Goal: Transaction & Acquisition: Purchase product/service

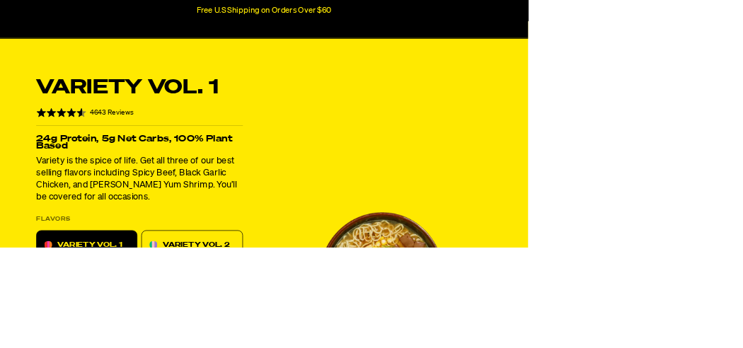
scroll to position [291, 0]
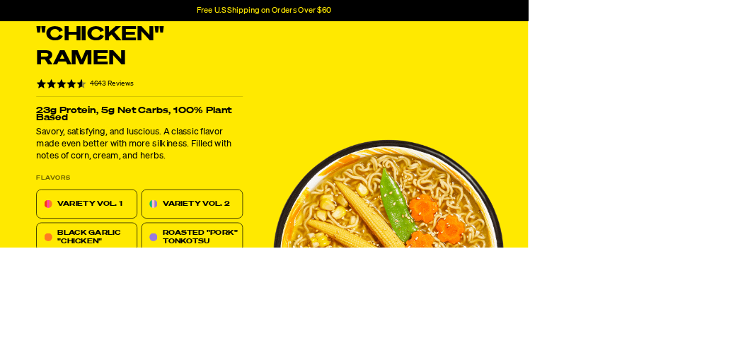
scroll to position [399, 0]
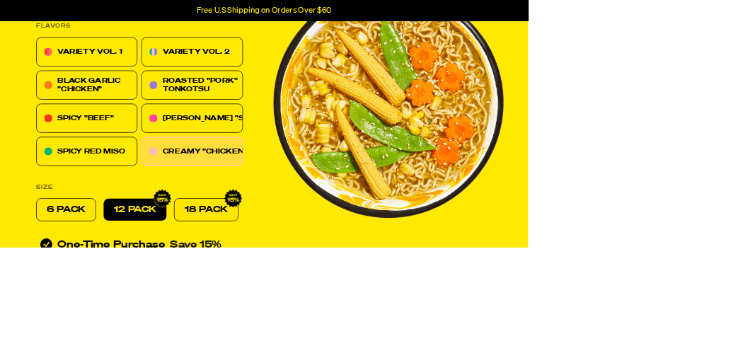
scroll to position [608, 0]
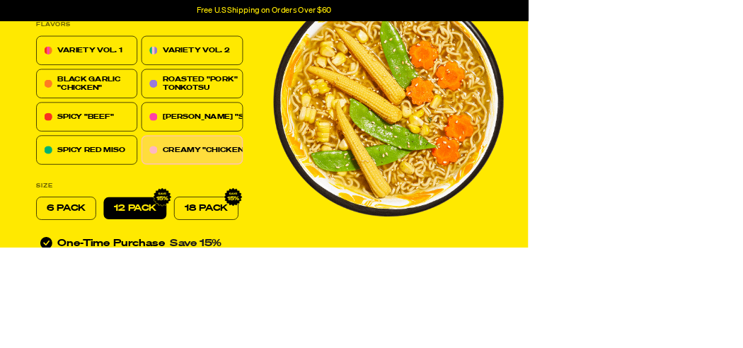
click at [108, 298] on p "6 PACK" at bounding box center [93, 293] width 55 height 17
radio input "true"
radio input "false"
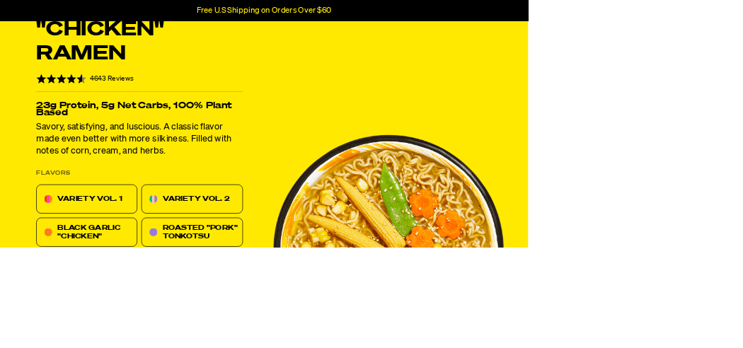
scroll to position [403, 0]
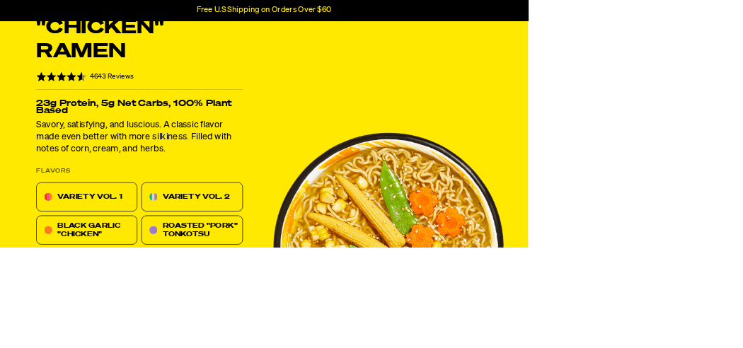
click at [294, 278] on p "VARIETY VOL. 2" at bounding box center [276, 276] width 94 height 17
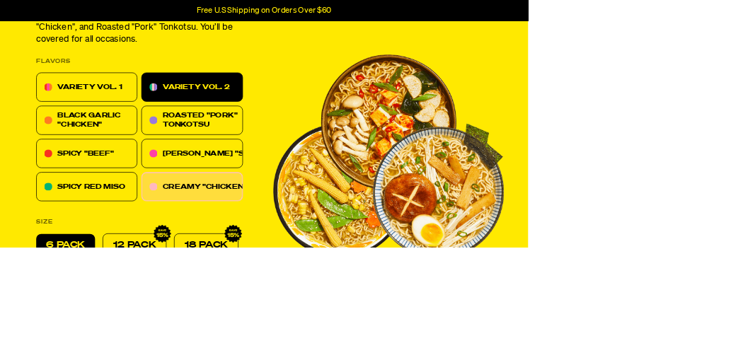
scroll to position [505, 0]
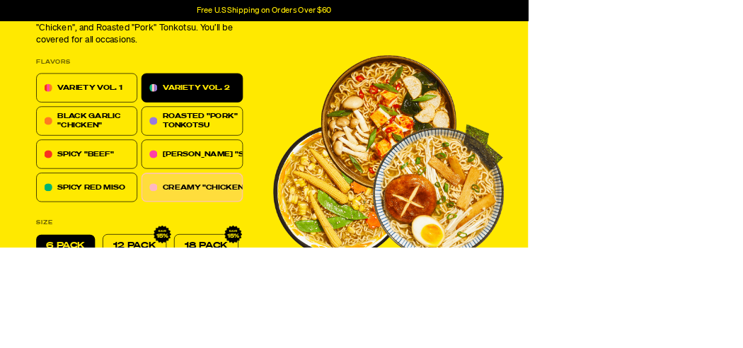
click at [321, 227] on div "[PERSON_NAME] "SHRIMP"" at bounding box center [270, 217] width 142 height 41
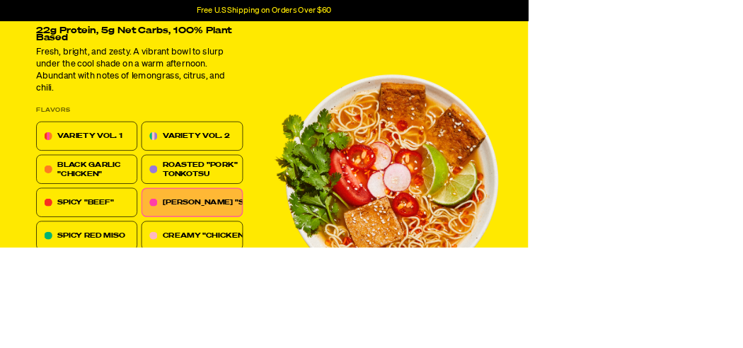
scroll to position [573, 0]
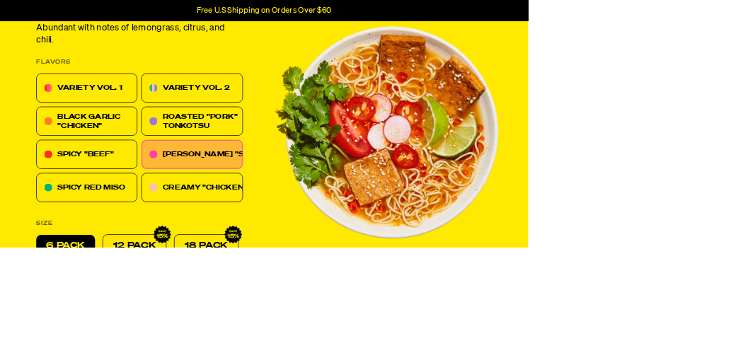
click at [293, 183] on div "ROASTED "PORK" TONKOTSU" at bounding box center [270, 170] width 142 height 41
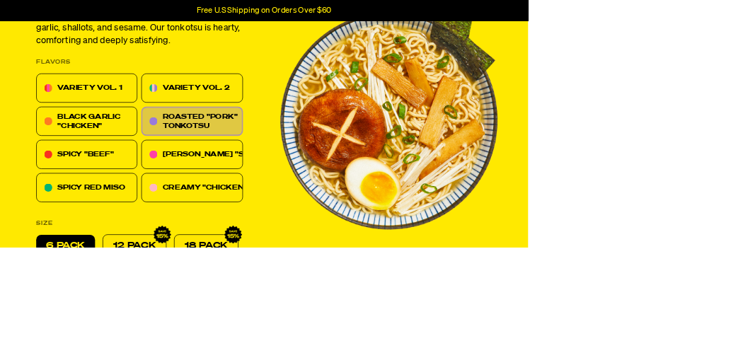
click at [306, 130] on p "VARIETY VOL. 2" at bounding box center [276, 123] width 94 height 17
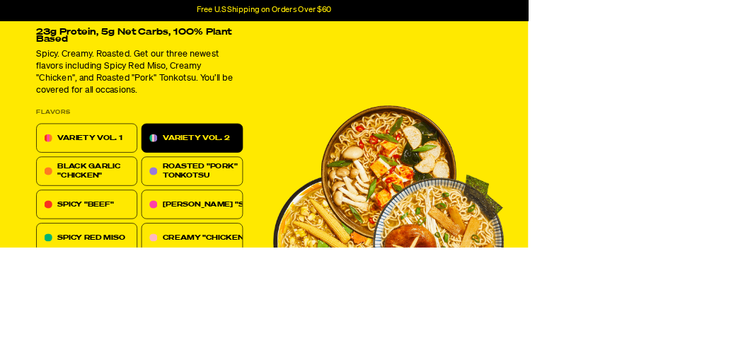
scroll to position [431, 0]
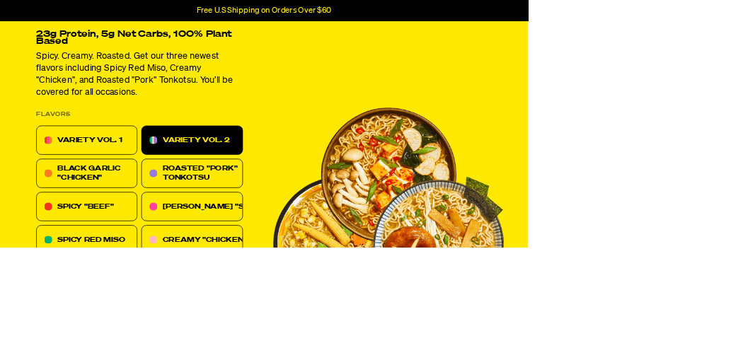
click at [144, 204] on p "VARIETY VOL. 1" at bounding box center [126, 197] width 91 height 17
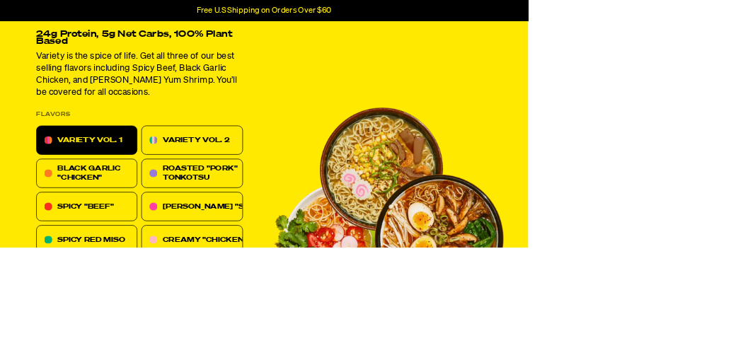
click at [290, 306] on div "[PERSON_NAME] "SHRIMP"" at bounding box center [270, 290] width 142 height 41
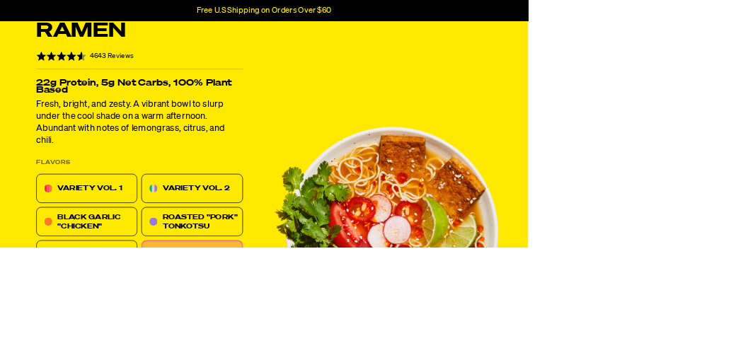
scroll to position [499, 0]
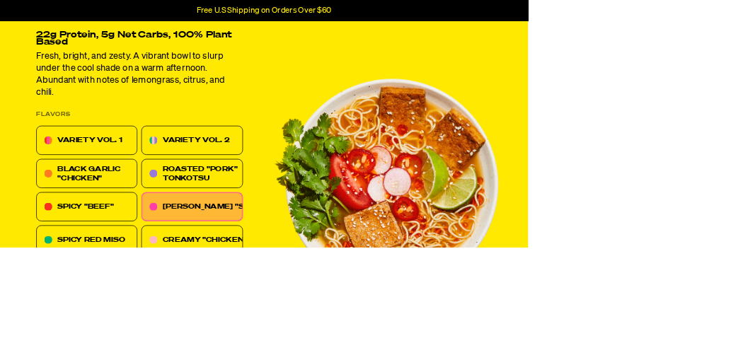
click at [277, 348] on div "CREAMY "CHICKEN"" at bounding box center [270, 337] width 142 height 41
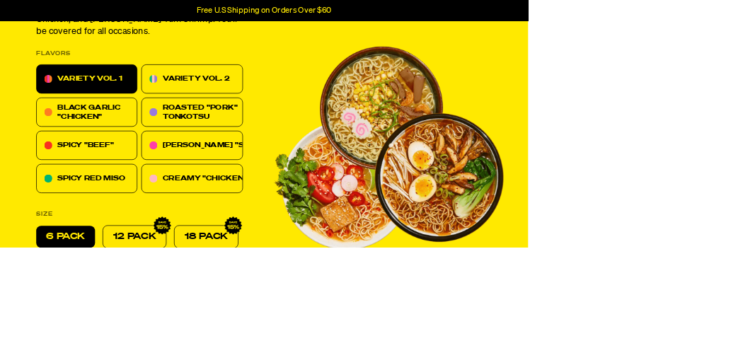
scroll to position [6697, 0]
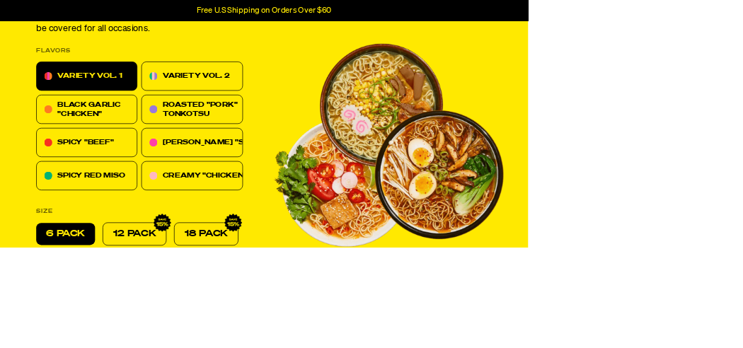
click at [319, 161] on div "ROASTED "PORK" TONKOTSU" at bounding box center [300, 154] width 142 height 25
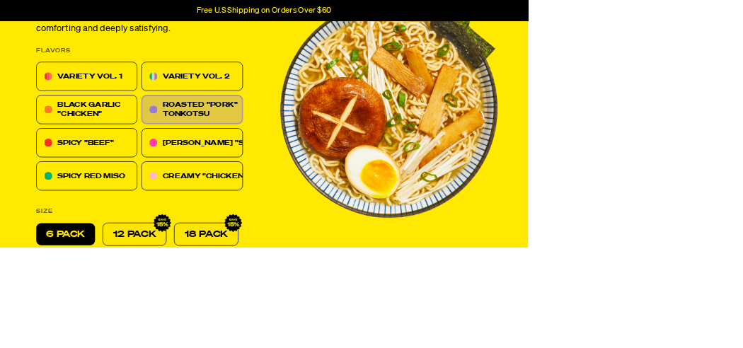
click at [326, 213] on div "[PERSON_NAME] "SHRIMP"" at bounding box center [270, 201] width 142 height 41
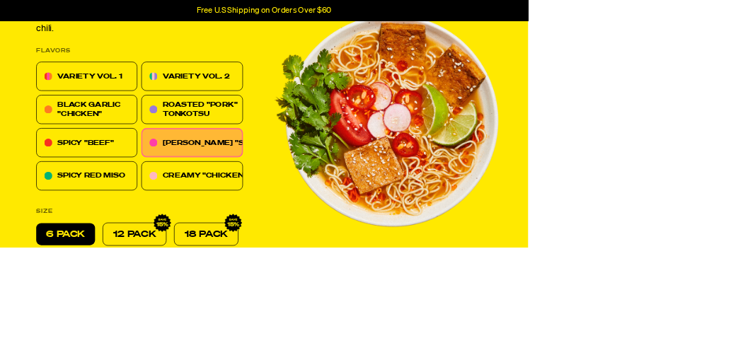
click at [309, 263] on div "CREAMY "CHICKEN"" at bounding box center [270, 247] width 142 height 41
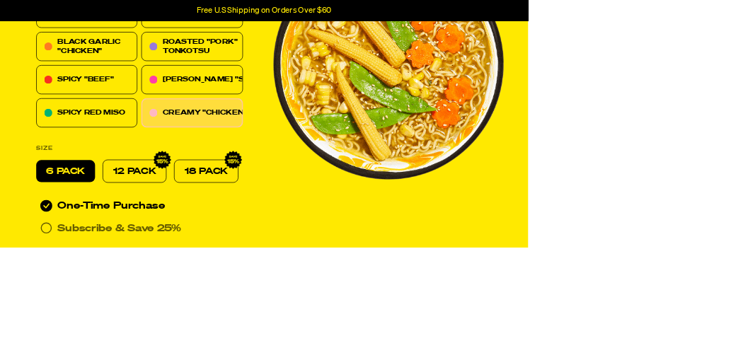
scroll to position [6832, 0]
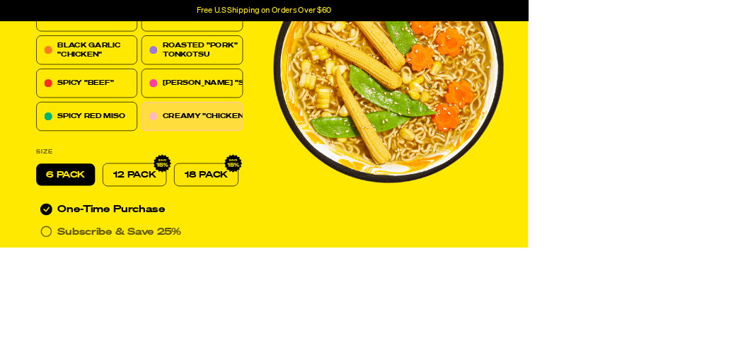
click at [192, 242] on p "12 PACK" at bounding box center [189, 245] width 60 height 17
radio input "true"
radio input "false"
radio input "true"
radio input "false"
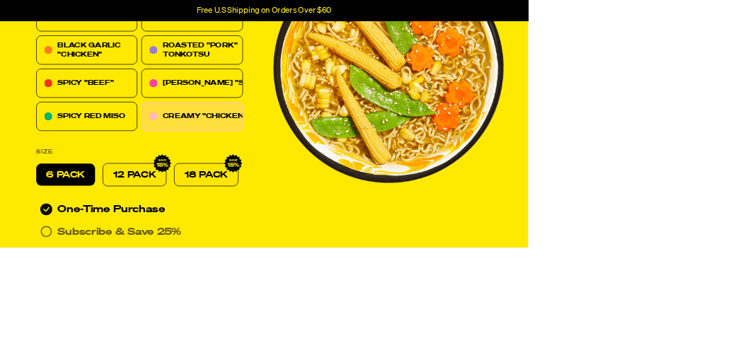
radio input "false"
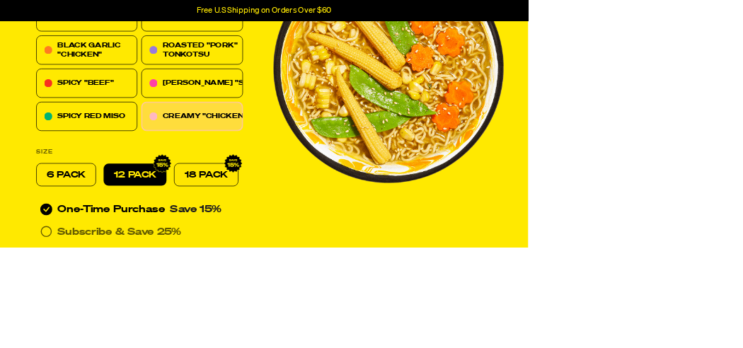
radio input "false"
radio input "true"
radio input "false"
radio input "true"
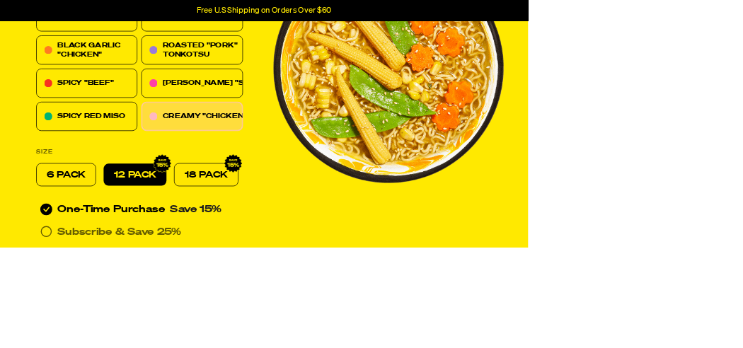
radio input "false"
radio input "true"
radio input "false"
radio input "true"
radio input "false"
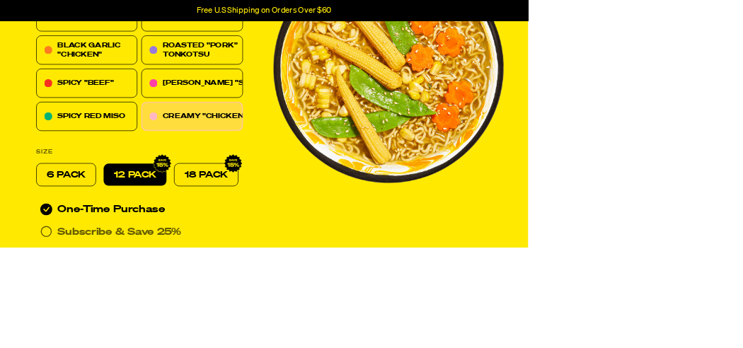
radio input "true"
radio input "false"
radio input "true"
radio input "false"
radio input "true"
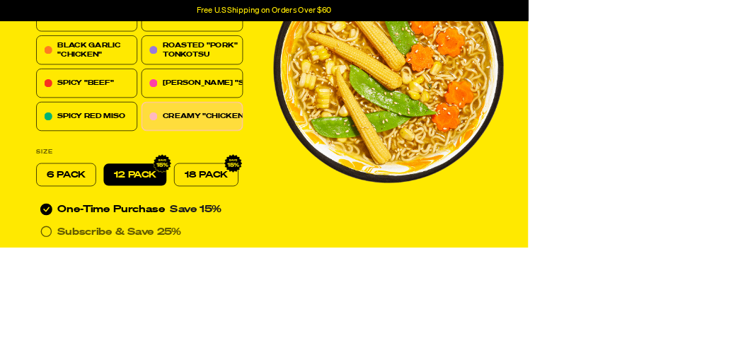
radio input "false"
radio input "true"
radio input "false"
radio input "true"
radio input "false"
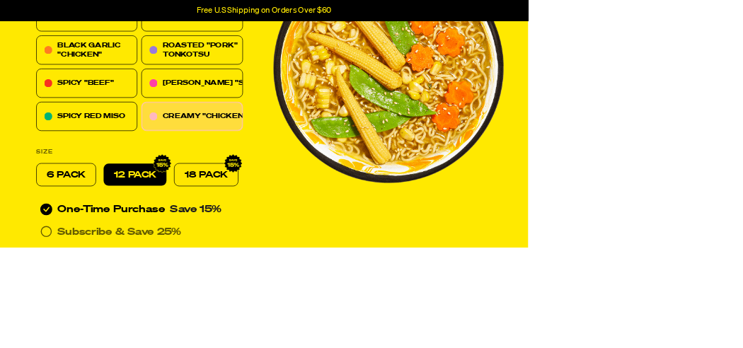
radio input "true"
radio input "false"
radio input "true"
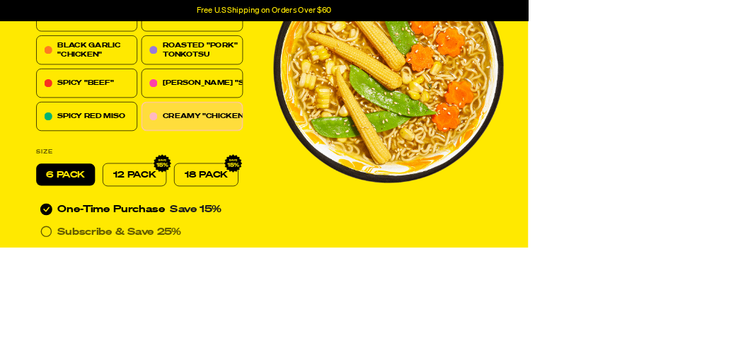
radio input "false"
radio input "true"
radio input "false"
radio input "true"
radio input "false"
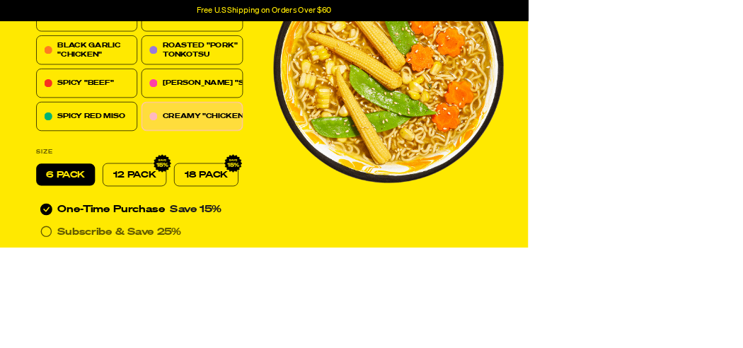
radio input "true"
radio input "false"
radio input "true"
radio input "false"
radio input "true"
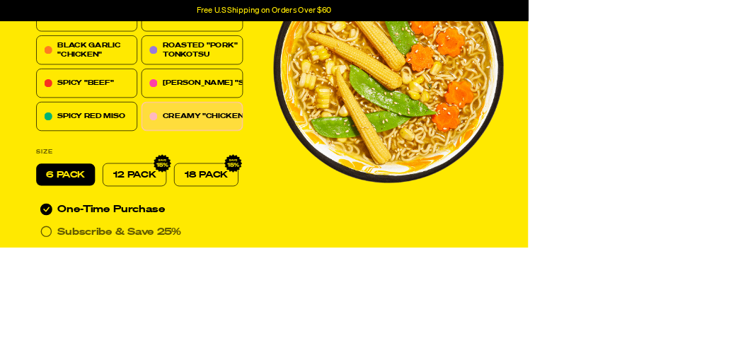
radio input "false"
radio input "true"
radio input "false"
radio input "true"
radio input "false"
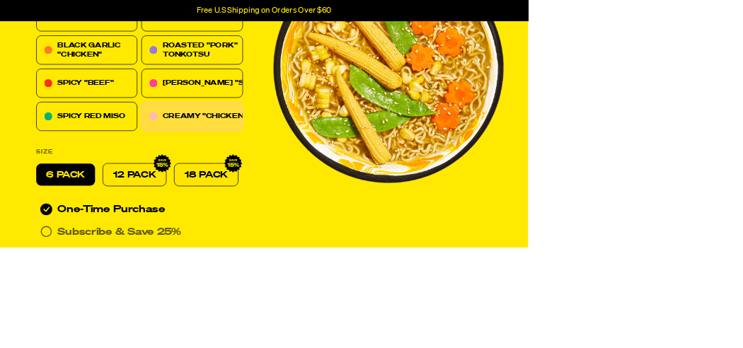
radio input "true"
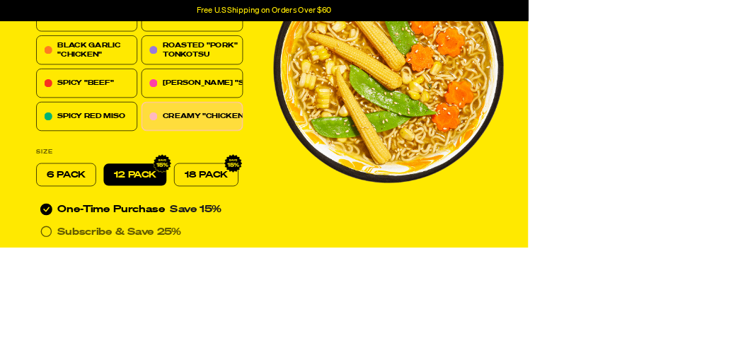
radio input "false"
radio input "true"
radio input "false"
radio input "true"
radio input "false"
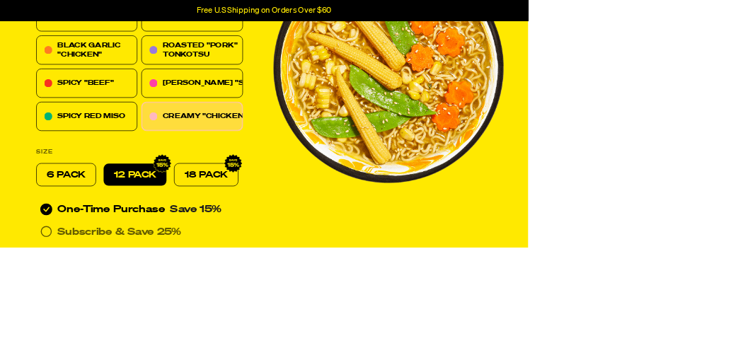
radio input "true"
radio input "false"
radio input "true"
radio input "false"
radio input "true"
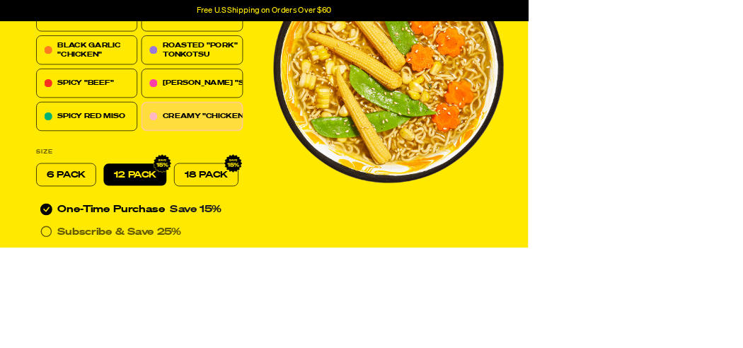
radio input "false"
radio input "true"
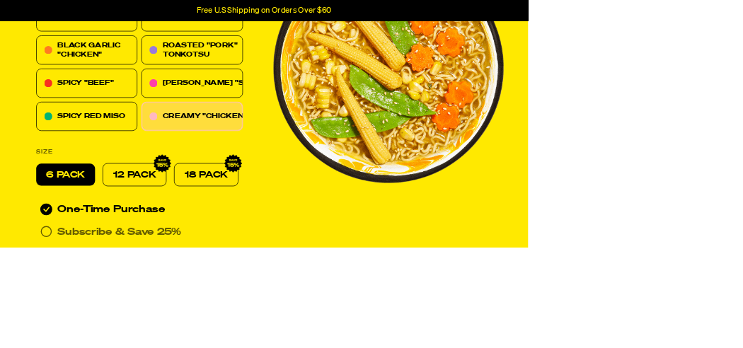
radio input "false"
radio input "true"
radio input "false"
radio input "true"
radio input "false"
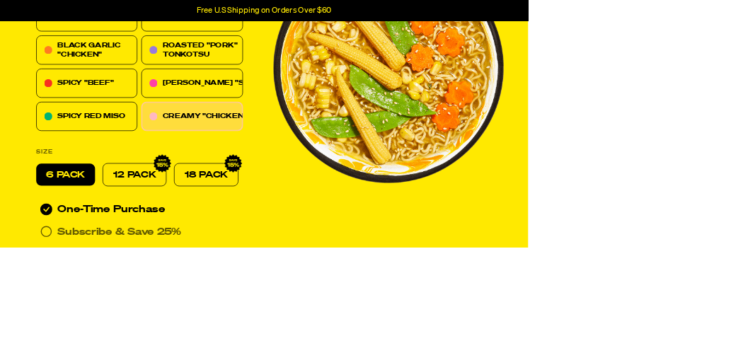
radio input "true"
radio input "false"
radio input "true"
radio input "false"
radio input "true"
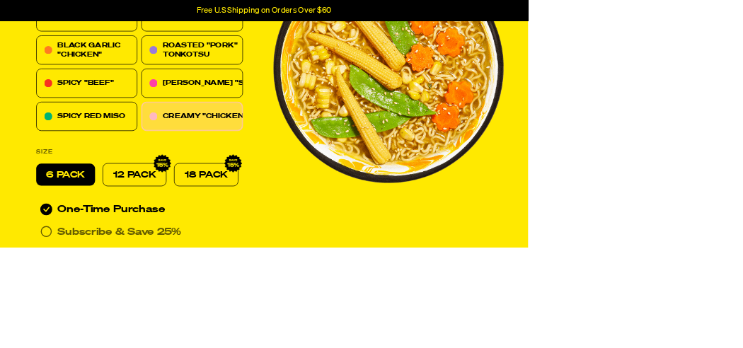
radio input "false"
click at [210, 256] on div "12 PACK" at bounding box center [189, 245] width 90 height 33
radio input "true"
radio input "false"
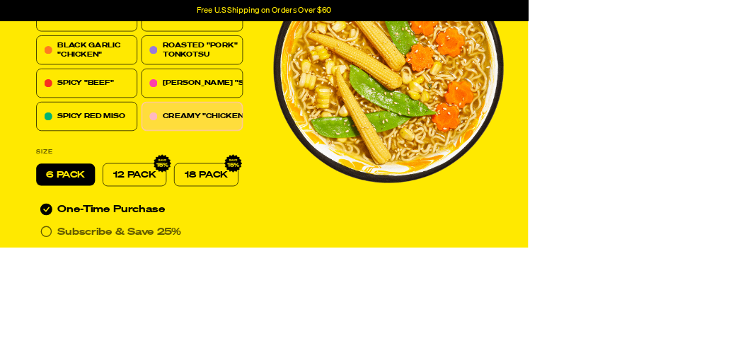
radio input "false"
radio input "true"
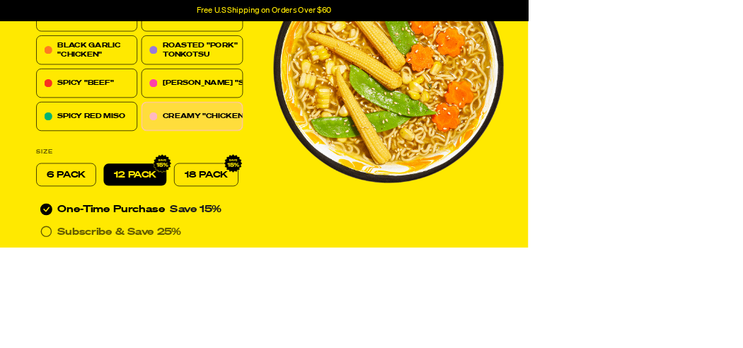
radio input "false"
radio input "true"
radio input "false"
radio input "true"
radio input "false"
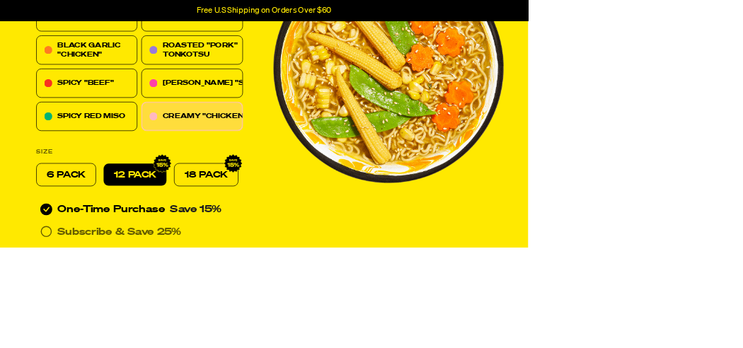
radio input "true"
radio input "false"
radio input "true"
radio input "false"
radio input "true"
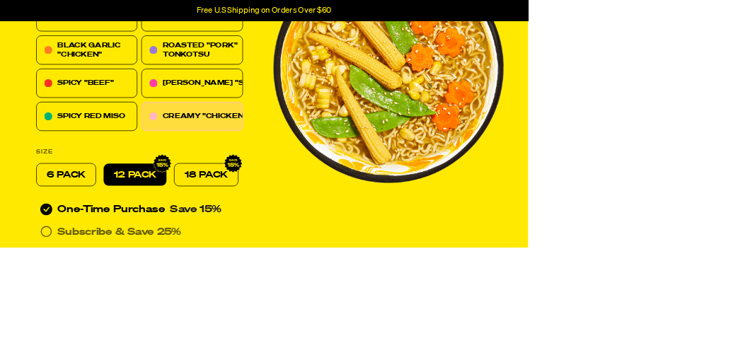
radio input "false"
radio input "true"
radio input "false"
radio input "true"
radio input "false"
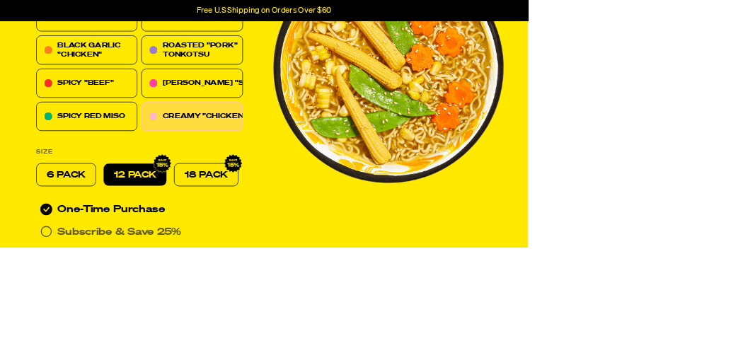
radio input "false"
radio input "true"
radio input "false"
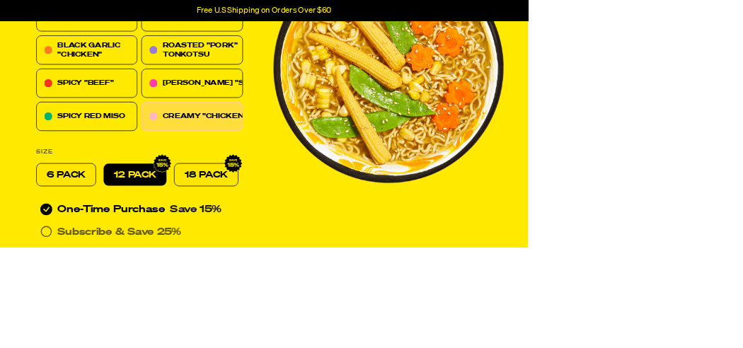
radio input "true"
radio input "false"
radio input "true"
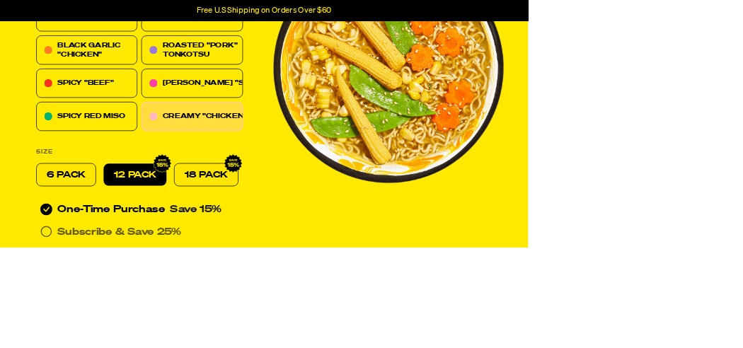
radio input "false"
radio input "true"
radio input "false"
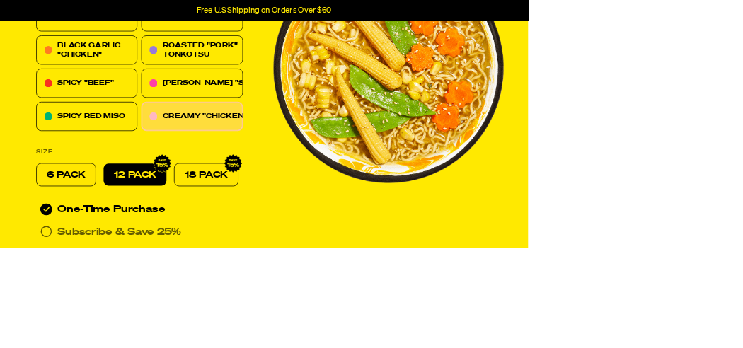
radio input "false"
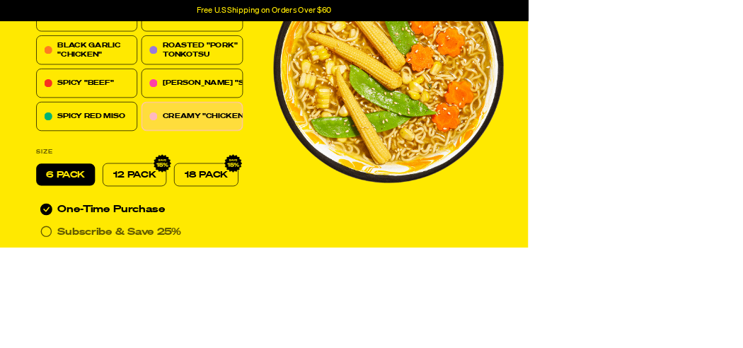
radio input "true"
radio input "false"
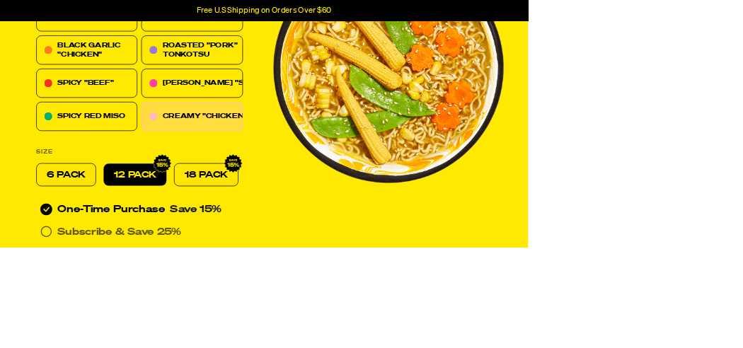
radio input "true"
radio input "false"
radio input "true"
radio input "false"
